Goal: Task Accomplishment & Management: Manage account settings

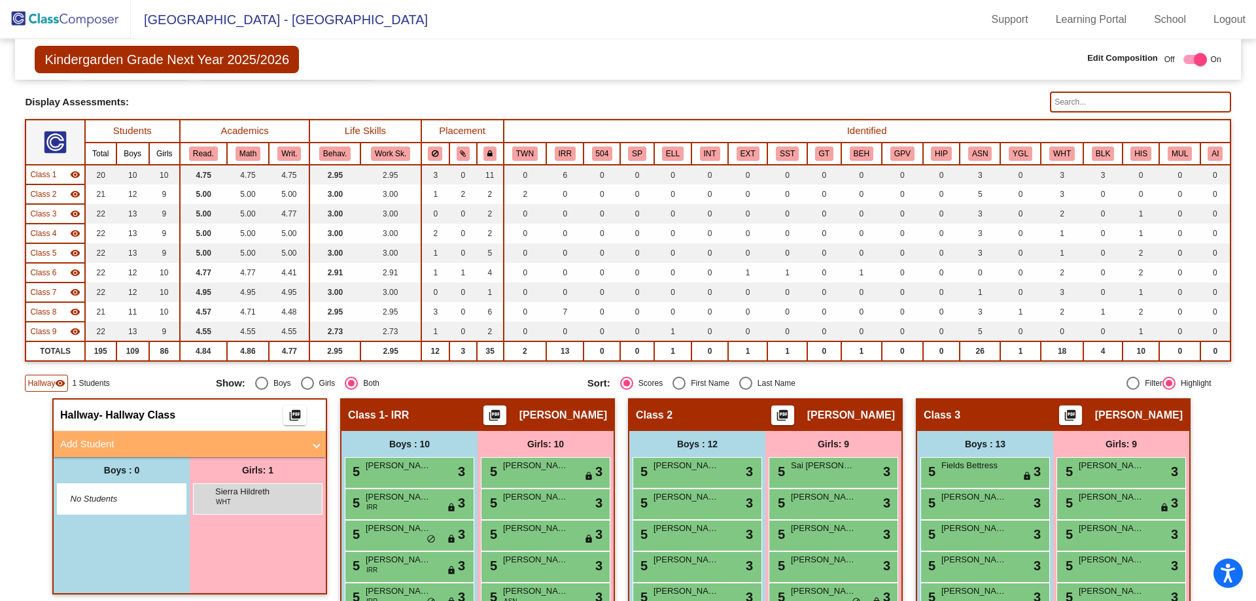
scroll to position [393, 0]
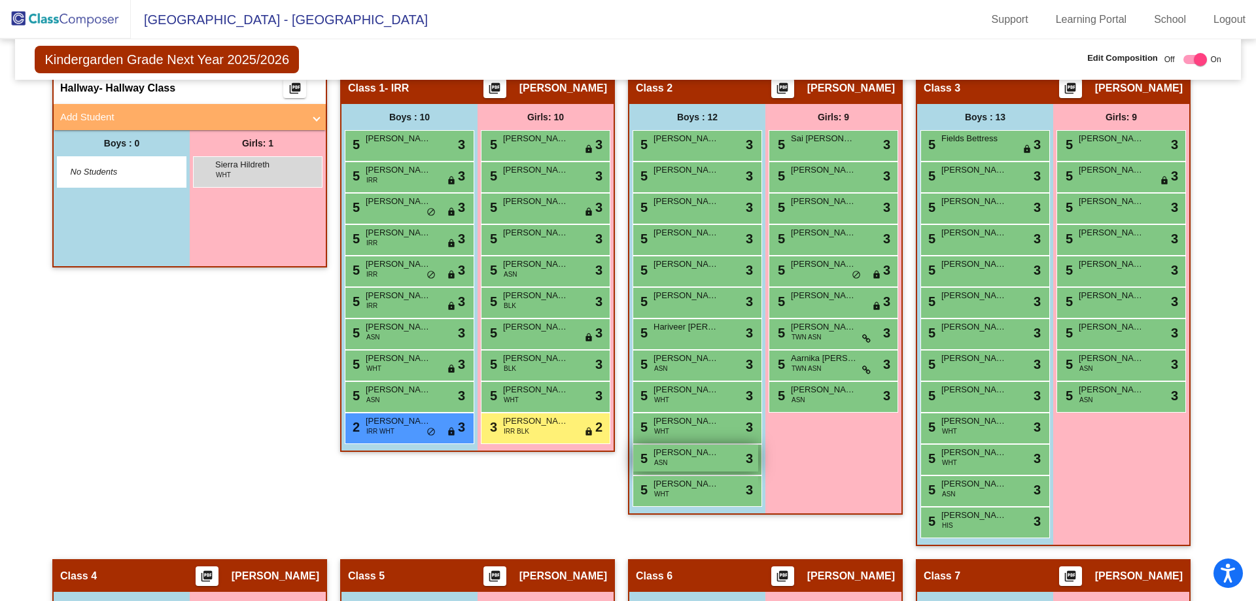
click at [686, 463] on div "5 [PERSON_NAME] ASN lock do_not_disturb_alt 3" at bounding box center [695, 458] width 125 height 27
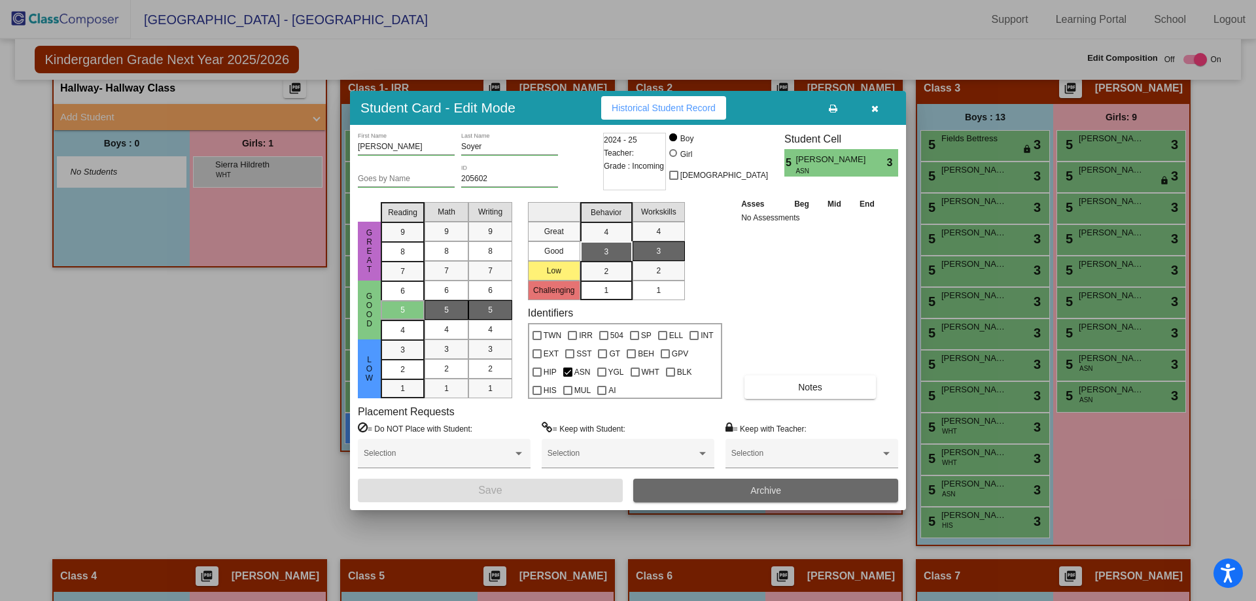
click at [758, 493] on span "Archive" at bounding box center [766, 491] width 31 height 10
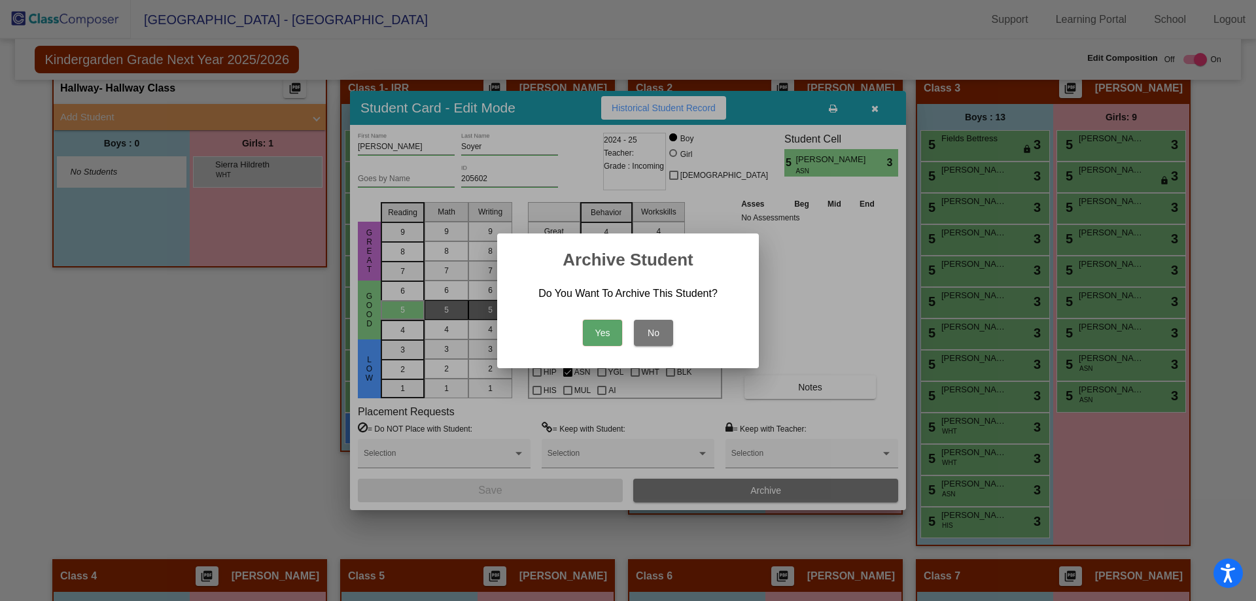
click at [605, 336] on button "Yes" at bounding box center [602, 333] width 39 height 26
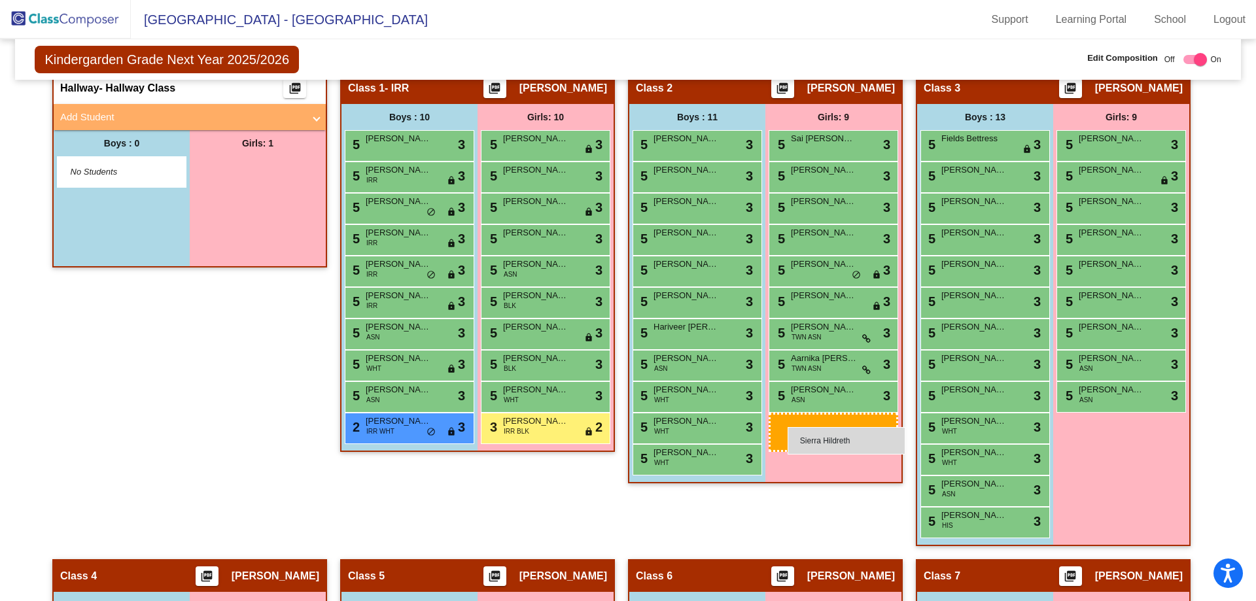
drag, startPoint x: 243, startPoint y: 166, endPoint x: 788, endPoint y: 427, distance: 603.8
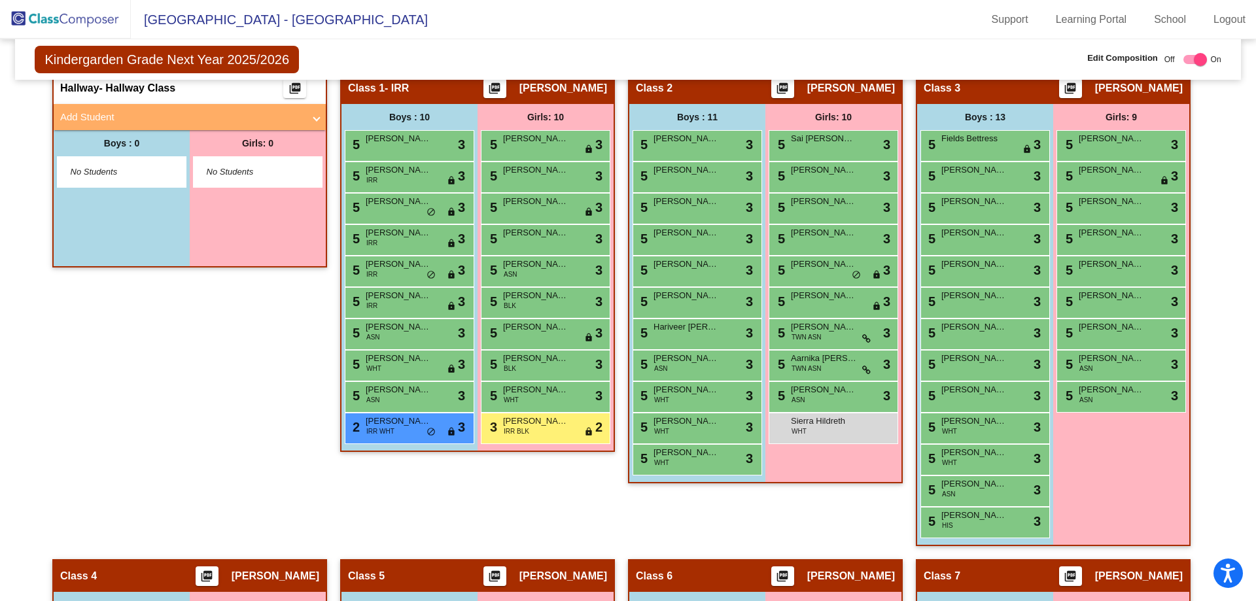
checkbox input "false"
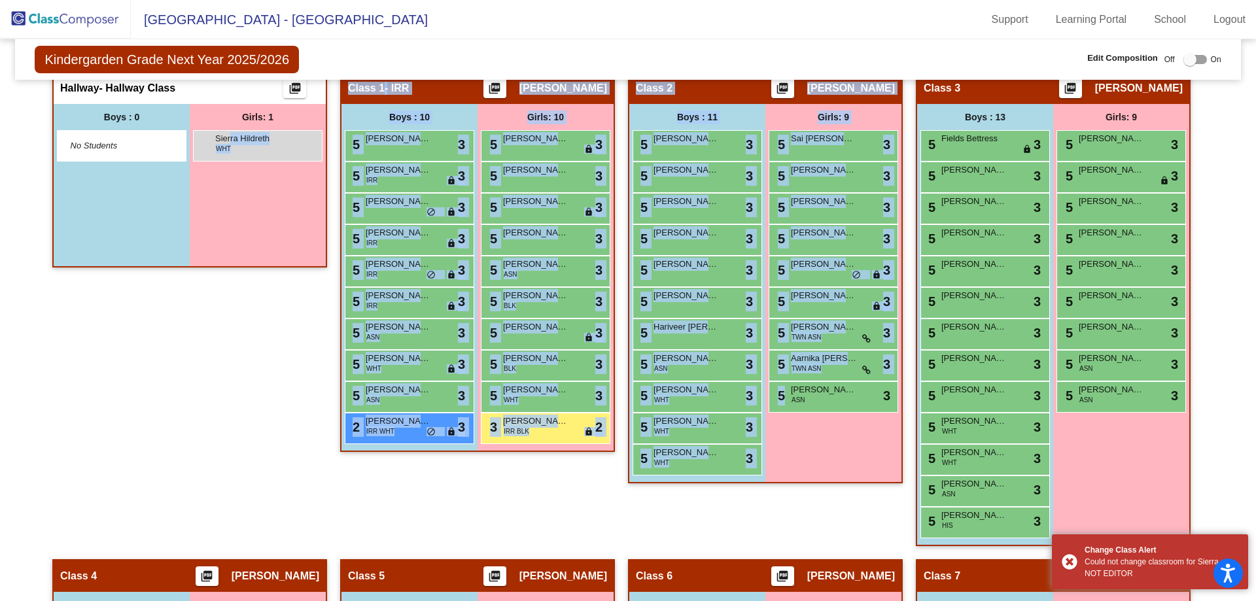
drag, startPoint x: 228, startPoint y: 143, endPoint x: 823, endPoint y: 444, distance: 667.6
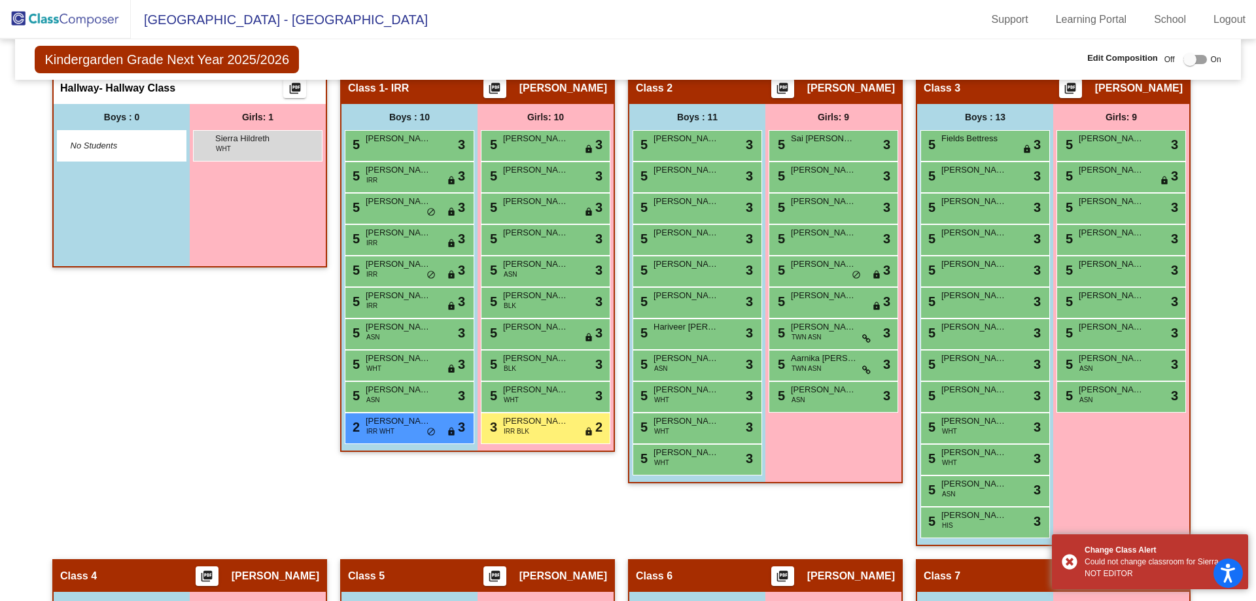
click at [232, 359] on div "Hallway - Hallway Class picture_as_pdf Add Student First Name Last Name Student…" at bounding box center [189, 315] width 275 height 488
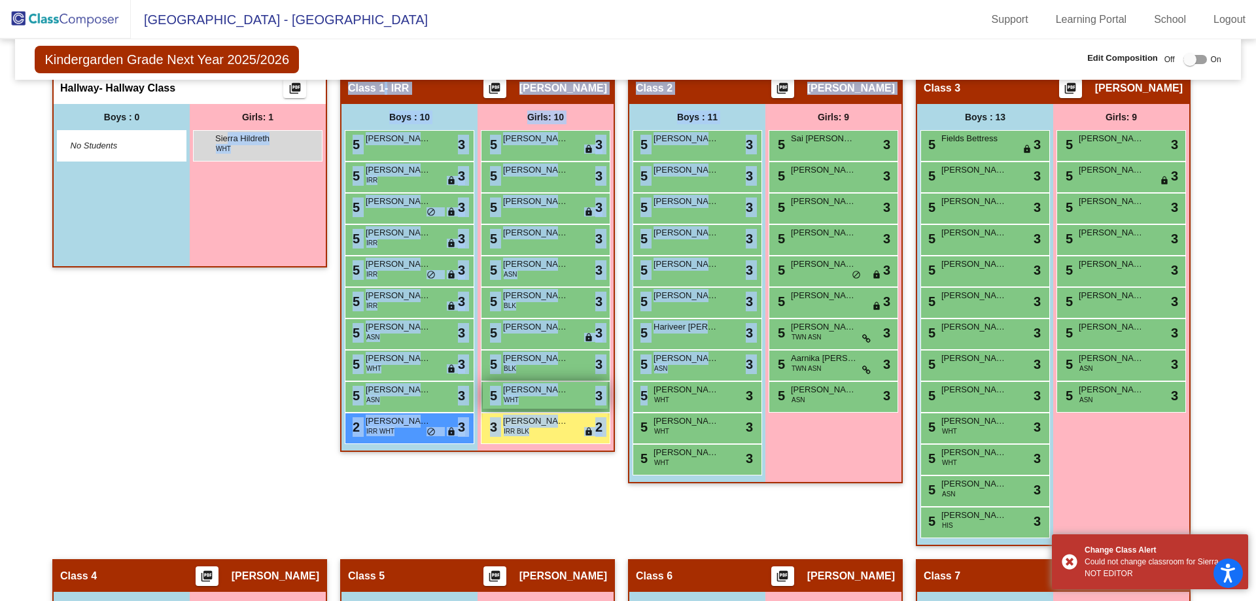
drag, startPoint x: 224, startPoint y: 141, endPoint x: 516, endPoint y: 389, distance: 383.5
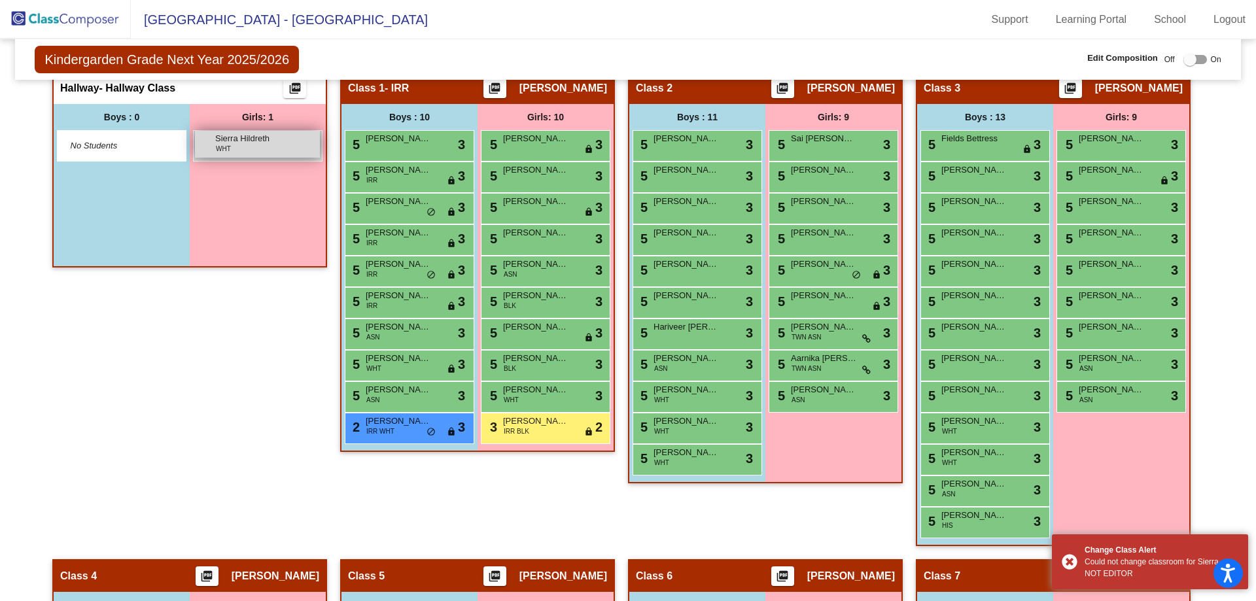
drag, startPoint x: 259, startPoint y: 347, endPoint x: 227, endPoint y: 154, distance: 195.0
click at [259, 338] on div "Hallway - Hallway Class picture_as_pdf Add Student First Name Last Name Student…" at bounding box center [189, 315] width 275 height 488
drag, startPoint x: 222, startPoint y: 139, endPoint x: 284, endPoint y: 271, distance: 145.2
click at [226, 244] on div "Girls: 1 Sierra Hildreth WHT lock do_not_disturb_alt" at bounding box center [258, 185] width 136 height 162
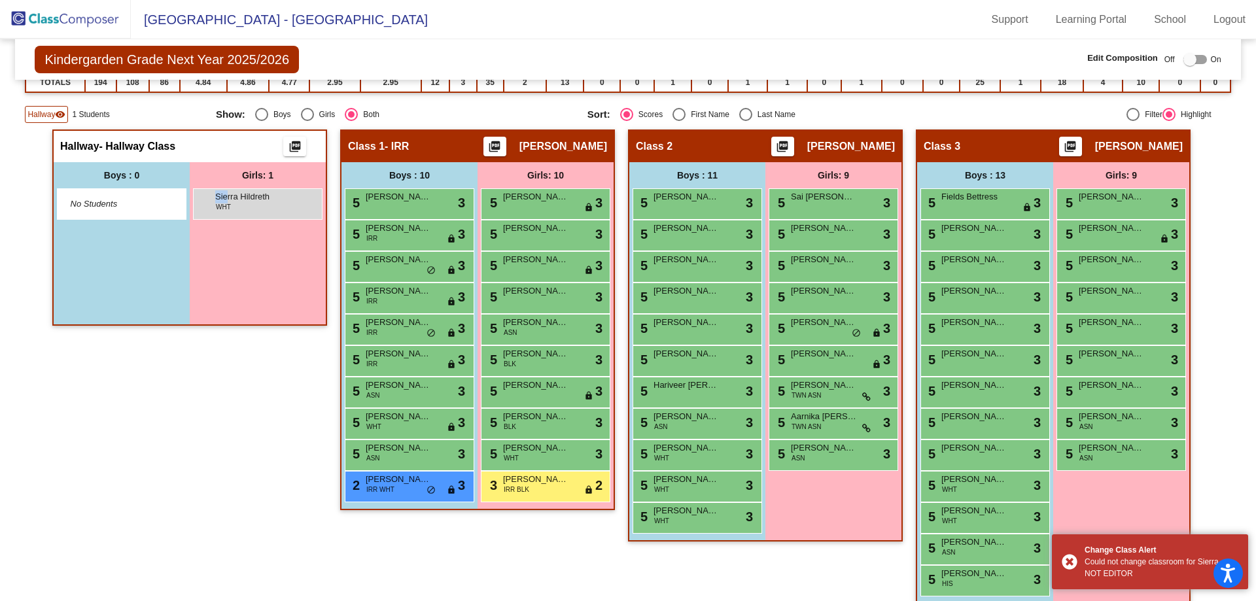
scroll to position [131, 0]
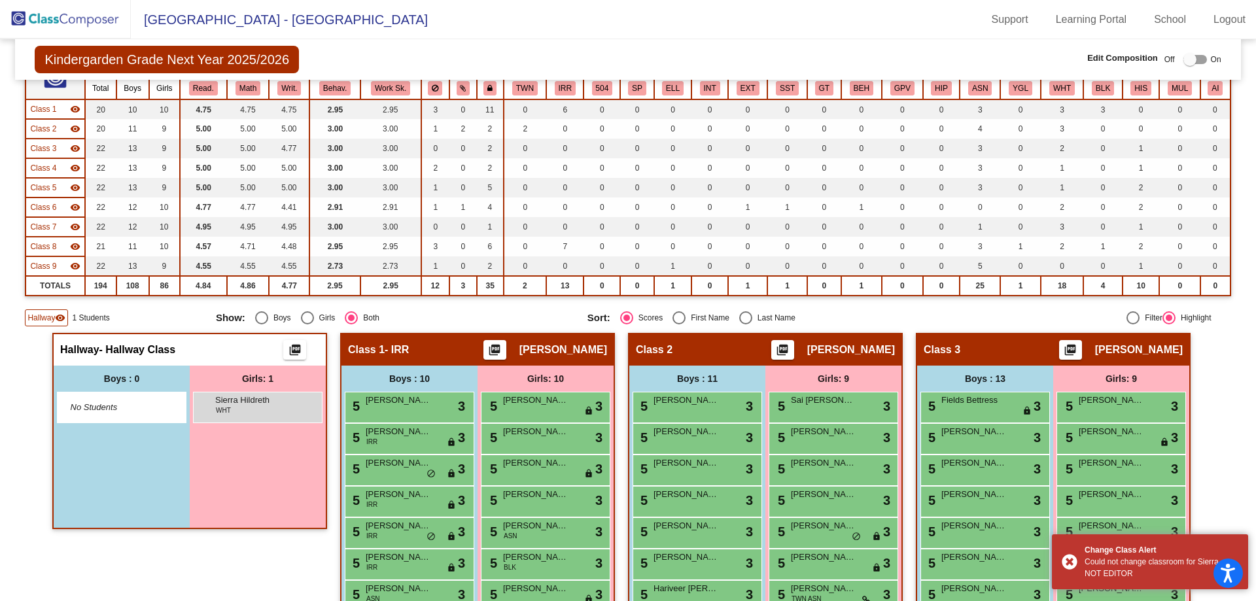
click at [258, 499] on div "Girls: 1 Sierra Hildreth WHT lock do_not_disturb_alt" at bounding box center [258, 447] width 136 height 162
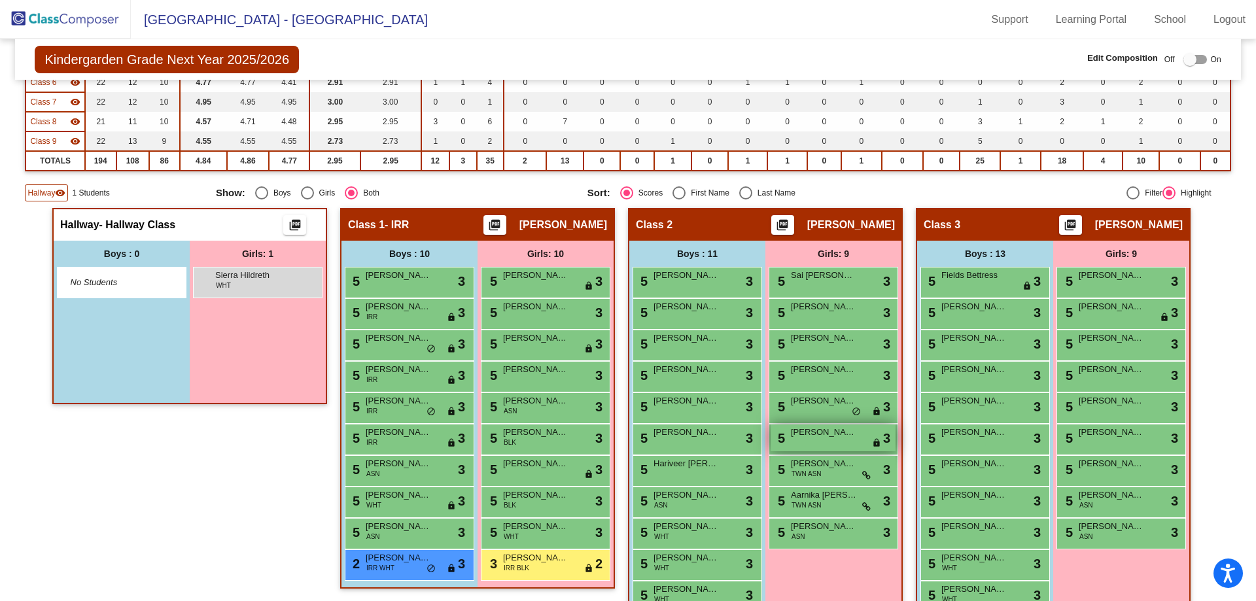
scroll to position [262, 0]
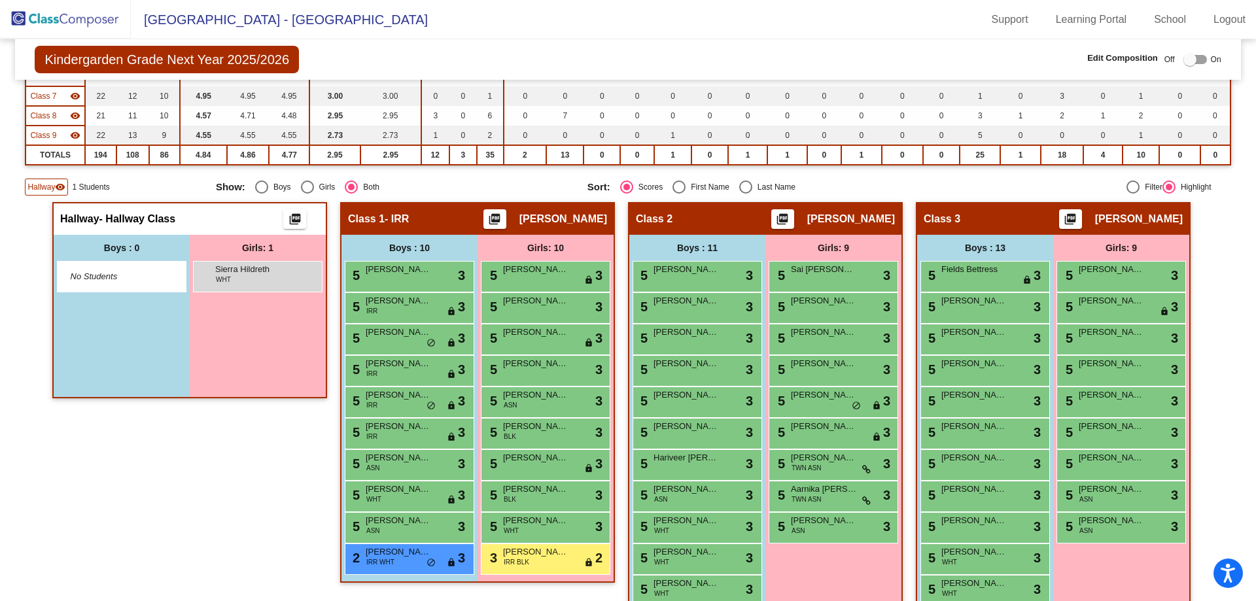
click at [73, 10] on img at bounding box center [65, 19] width 131 height 39
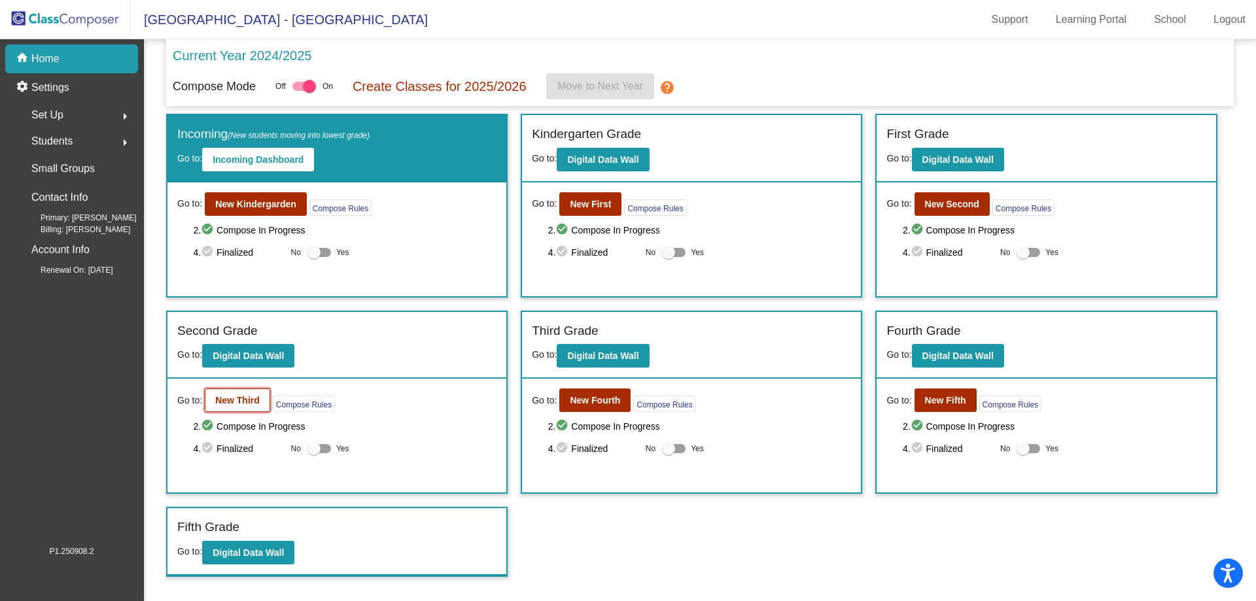
click at [240, 401] on b "New Third" at bounding box center [237, 400] width 44 height 10
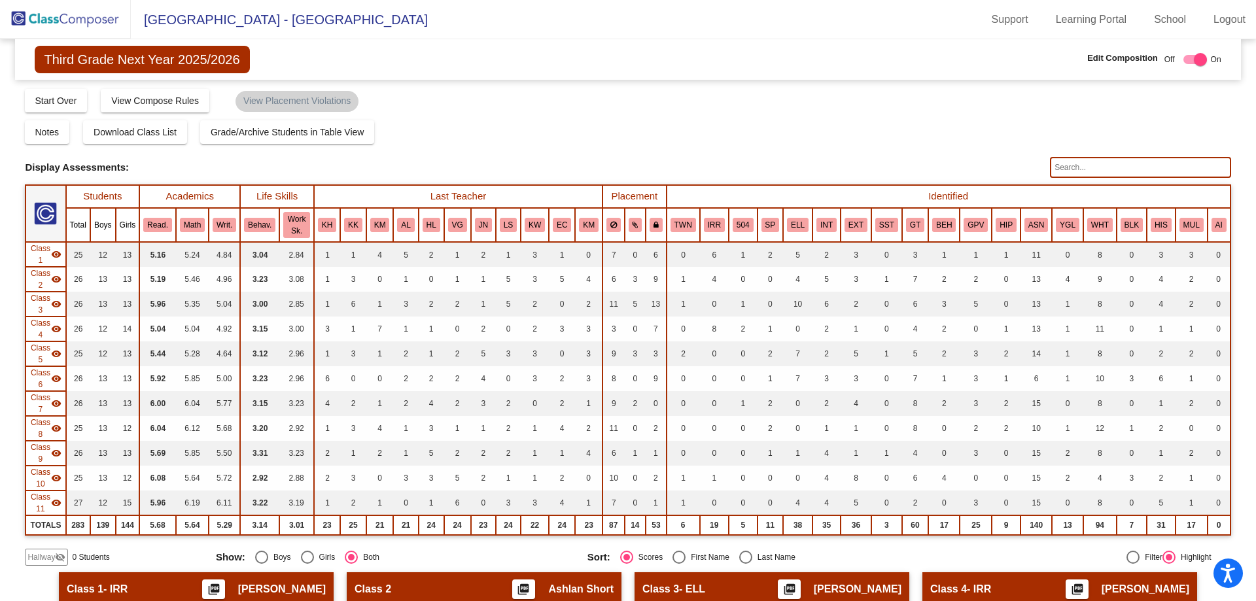
click at [54, 19] on img at bounding box center [65, 19] width 131 height 39
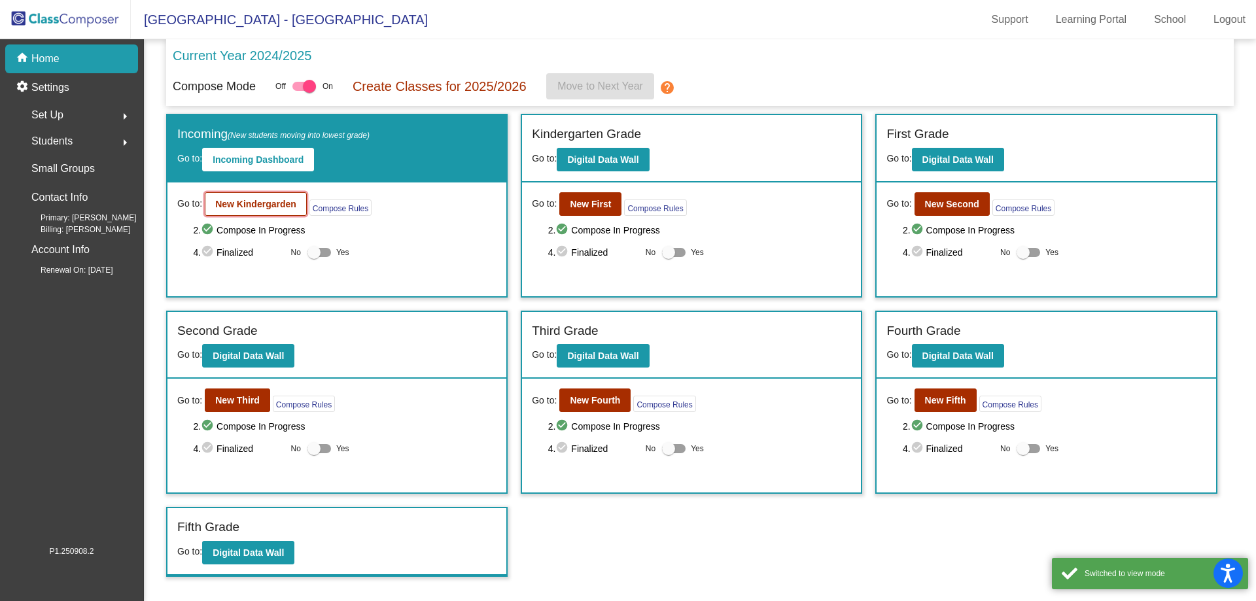
click at [243, 211] on button "New Kindergarden" at bounding box center [256, 204] width 102 height 24
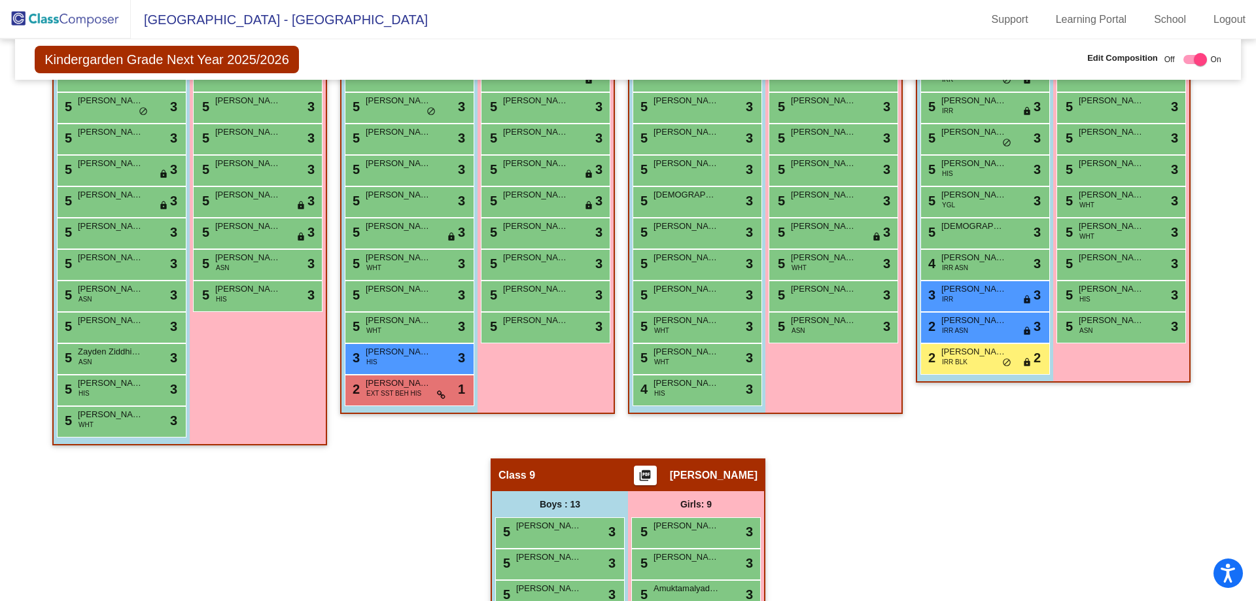
scroll to position [785, 0]
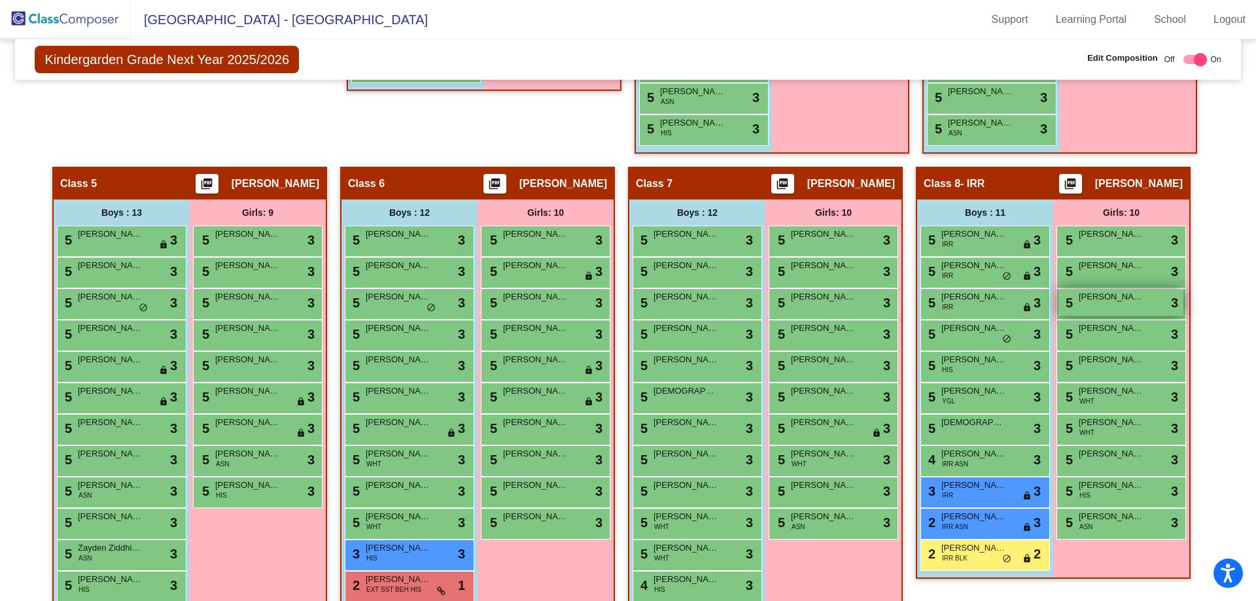
click at [1095, 305] on div "5 [PERSON_NAME] lock do_not_disturb_alt 3" at bounding box center [1121, 302] width 125 height 27
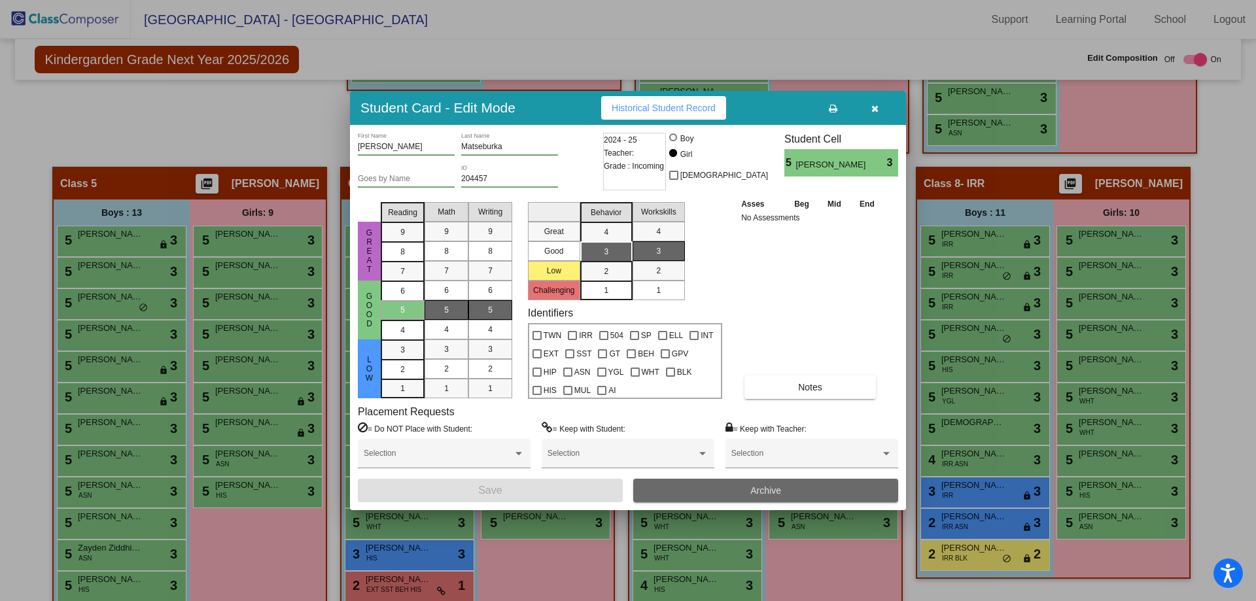
click at [783, 487] on button "Archive" at bounding box center [765, 491] width 265 height 24
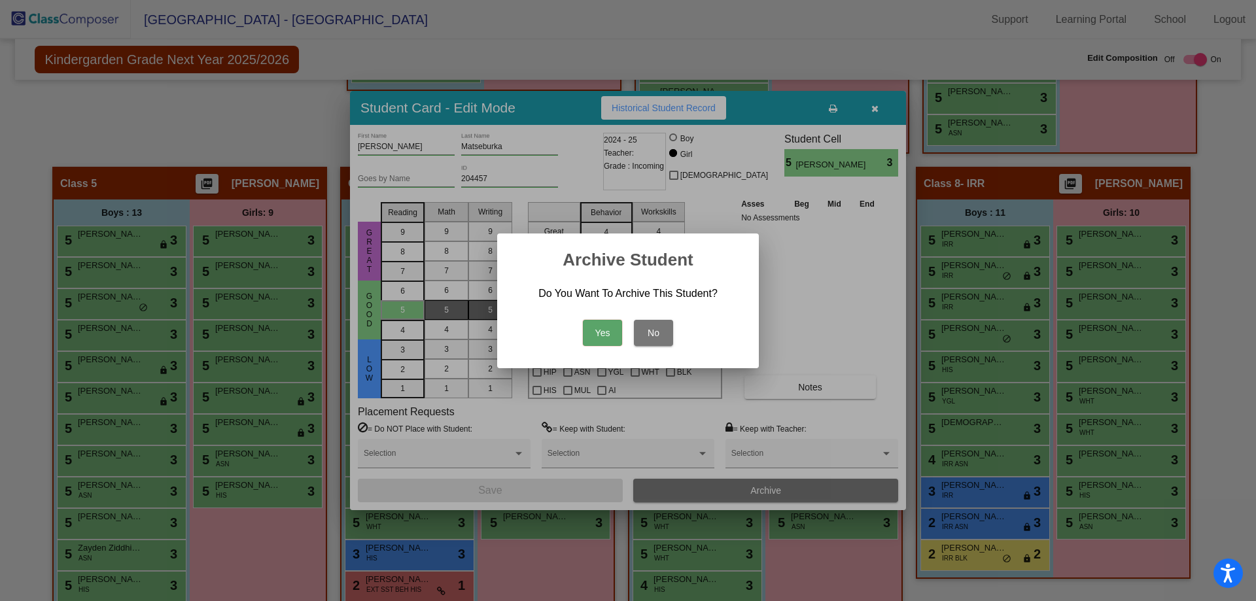
click at [593, 337] on button "Yes" at bounding box center [602, 333] width 39 height 26
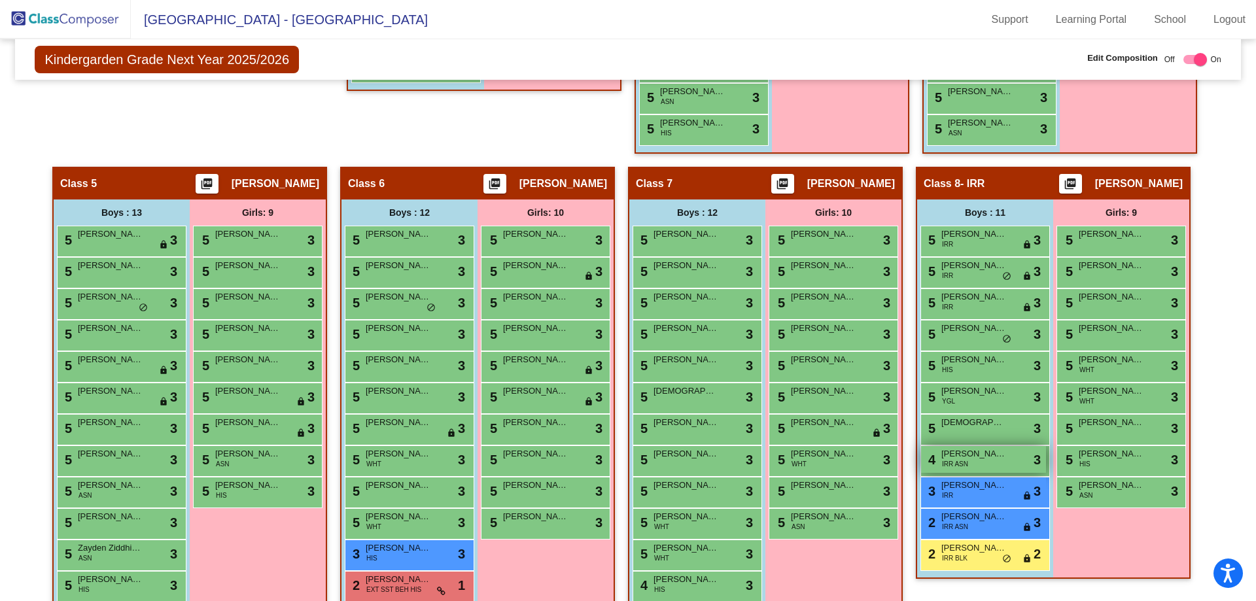
click at [980, 455] on span "[PERSON_NAME]" at bounding box center [974, 454] width 65 height 13
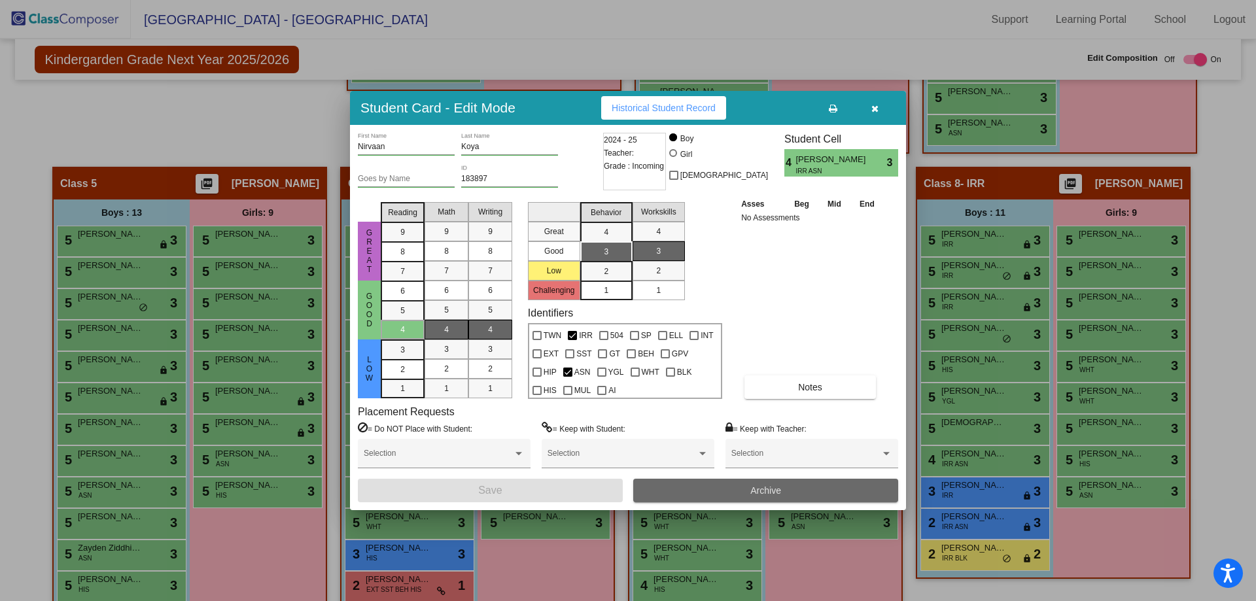
click at [742, 487] on button "Archive" at bounding box center [765, 491] width 265 height 24
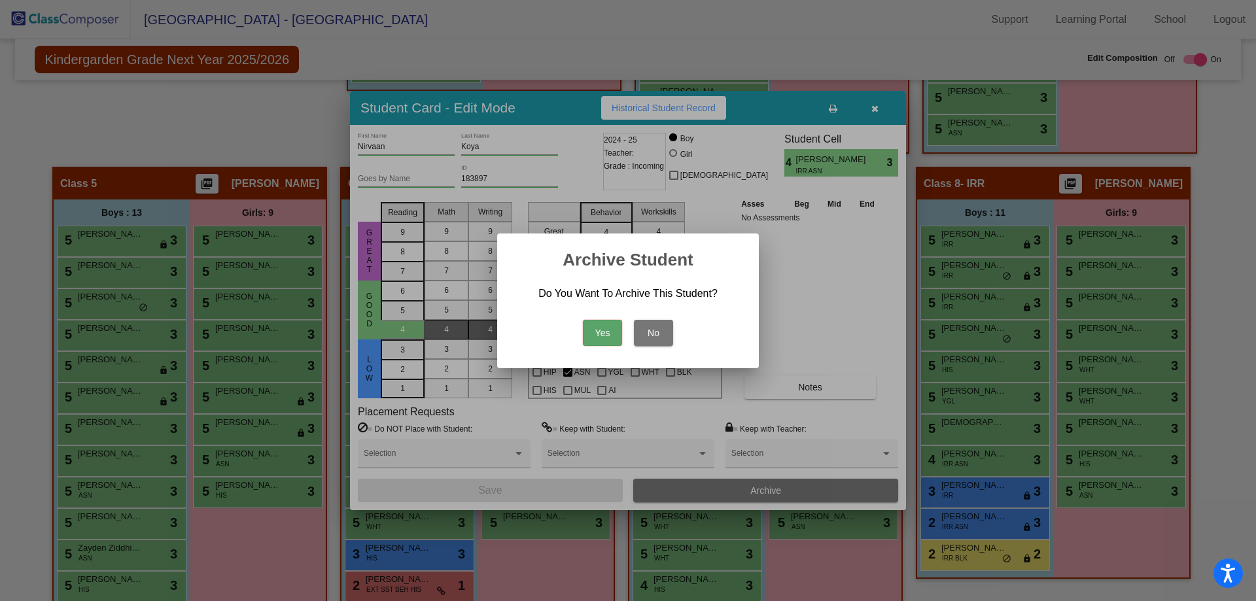
click at [611, 334] on button "Yes" at bounding box center [602, 333] width 39 height 26
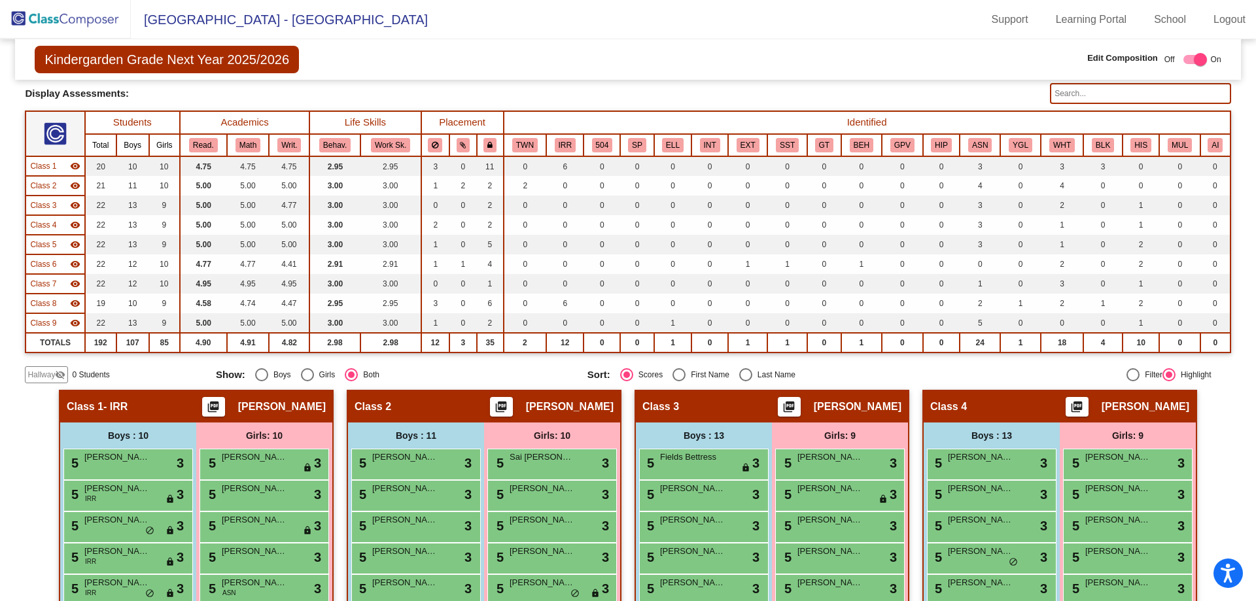
scroll to position [18, 0]
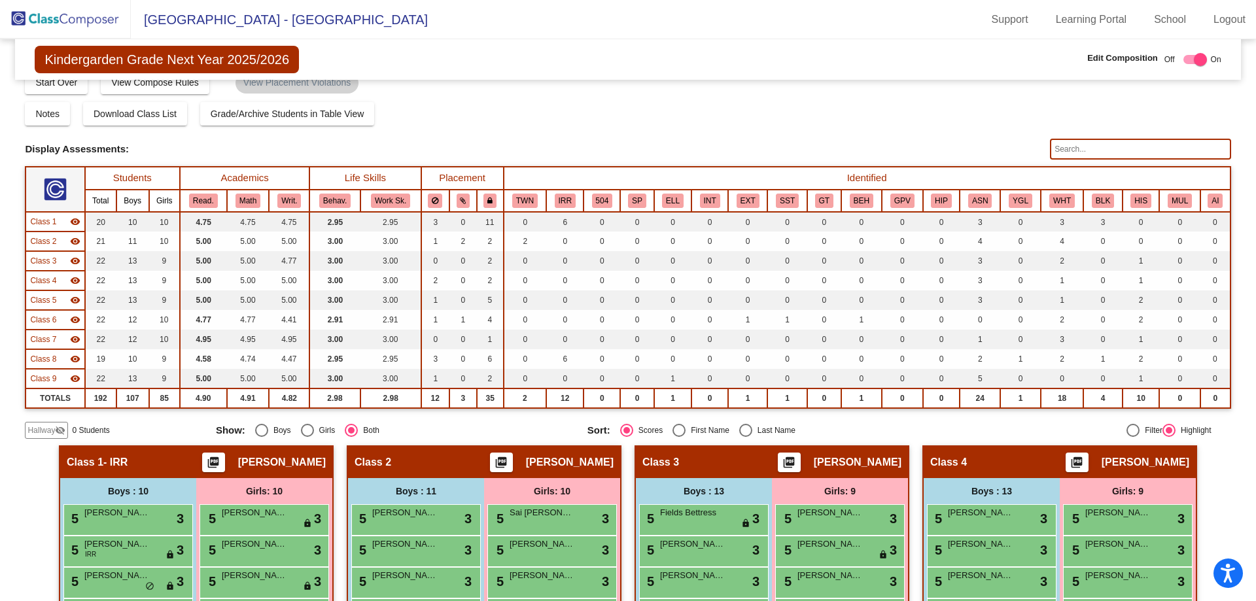
click at [67, 14] on img at bounding box center [65, 19] width 131 height 39
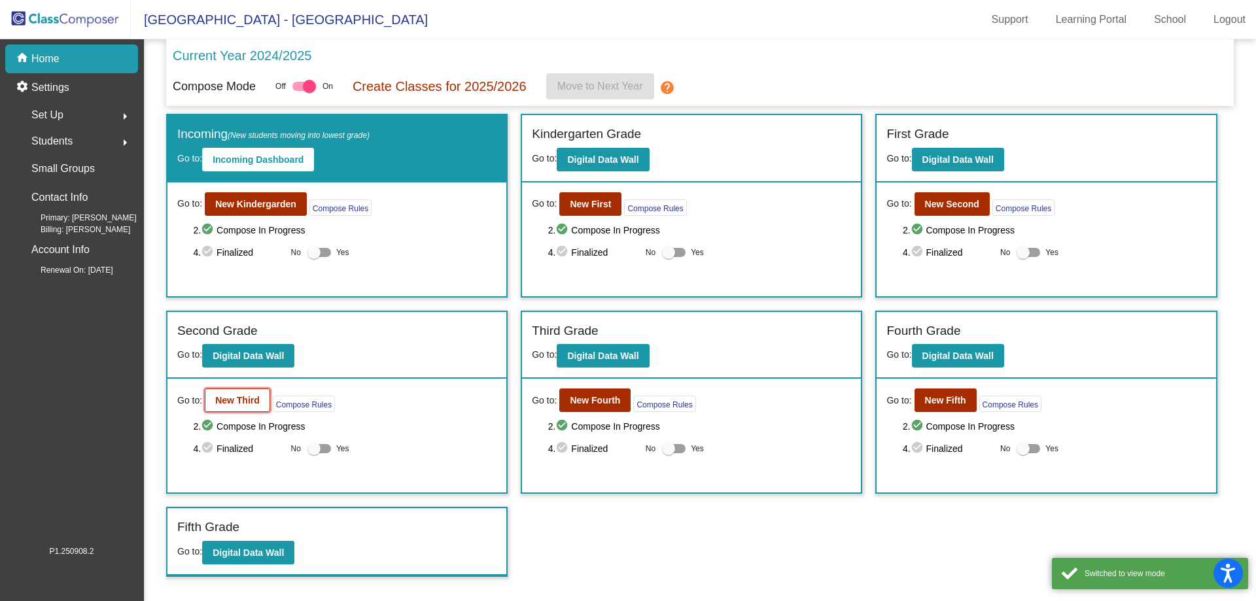
click at [232, 405] on b "New Third" at bounding box center [237, 400] width 44 height 10
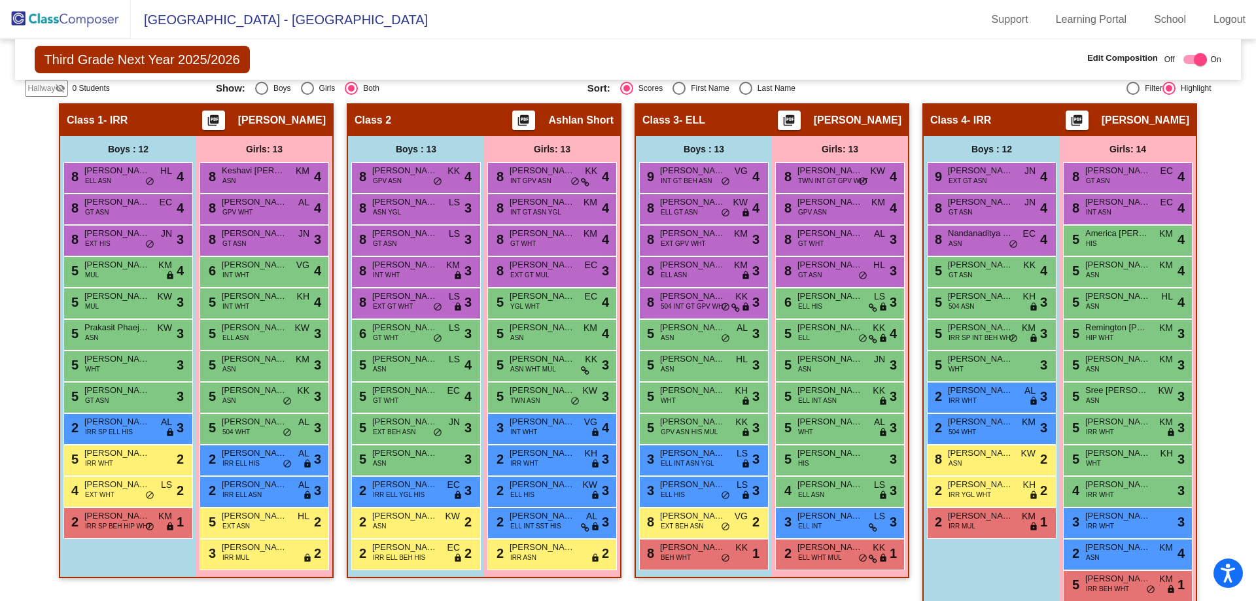
scroll to position [483, 0]
